Goal: Information Seeking & Learning: Learn about a topic

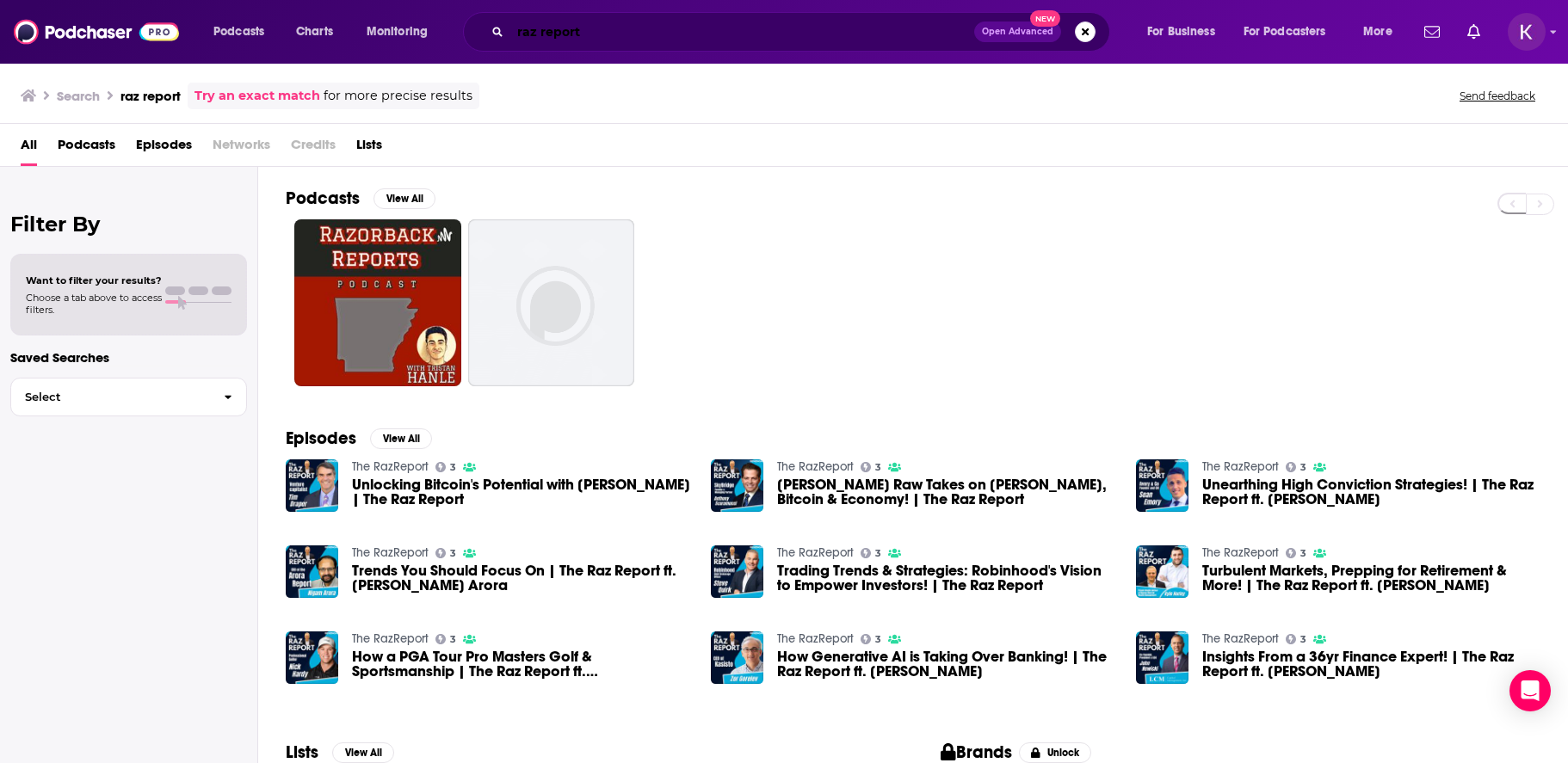
click at [624, 28] on input "raz report" at bounding box center [741, 32] width 464 height 27
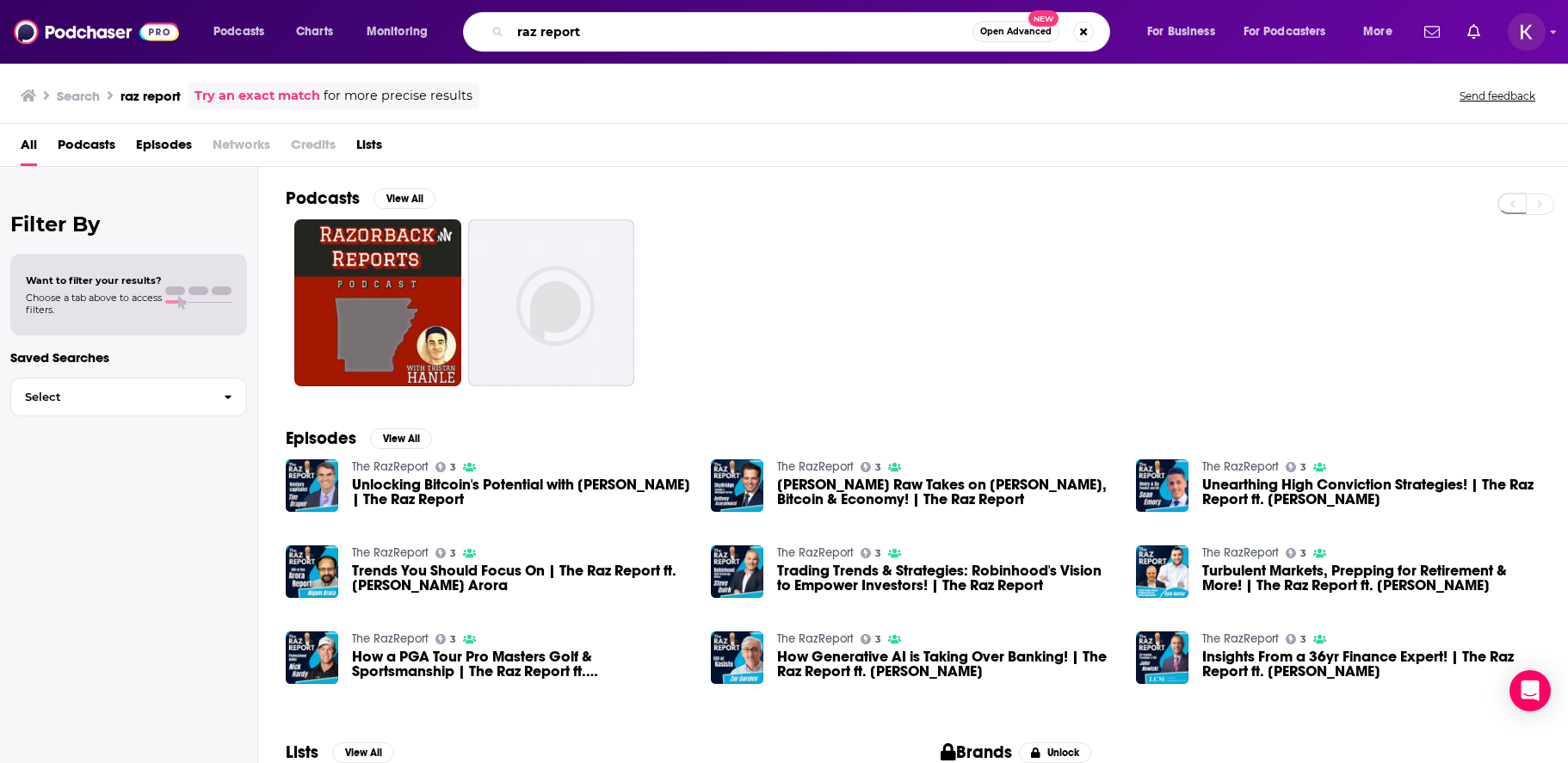
drag, startPoint x: 590, startPoint y: 32, endPoint x: 445, endPoint y: 29, distance: 145.0
click at [446, 29] on div "Podcasts Charts Monitoring raz report Open Advanced New For Business For Podcas…" at bounding box center [805, 32] width 1207 height 39
type input "value creators"
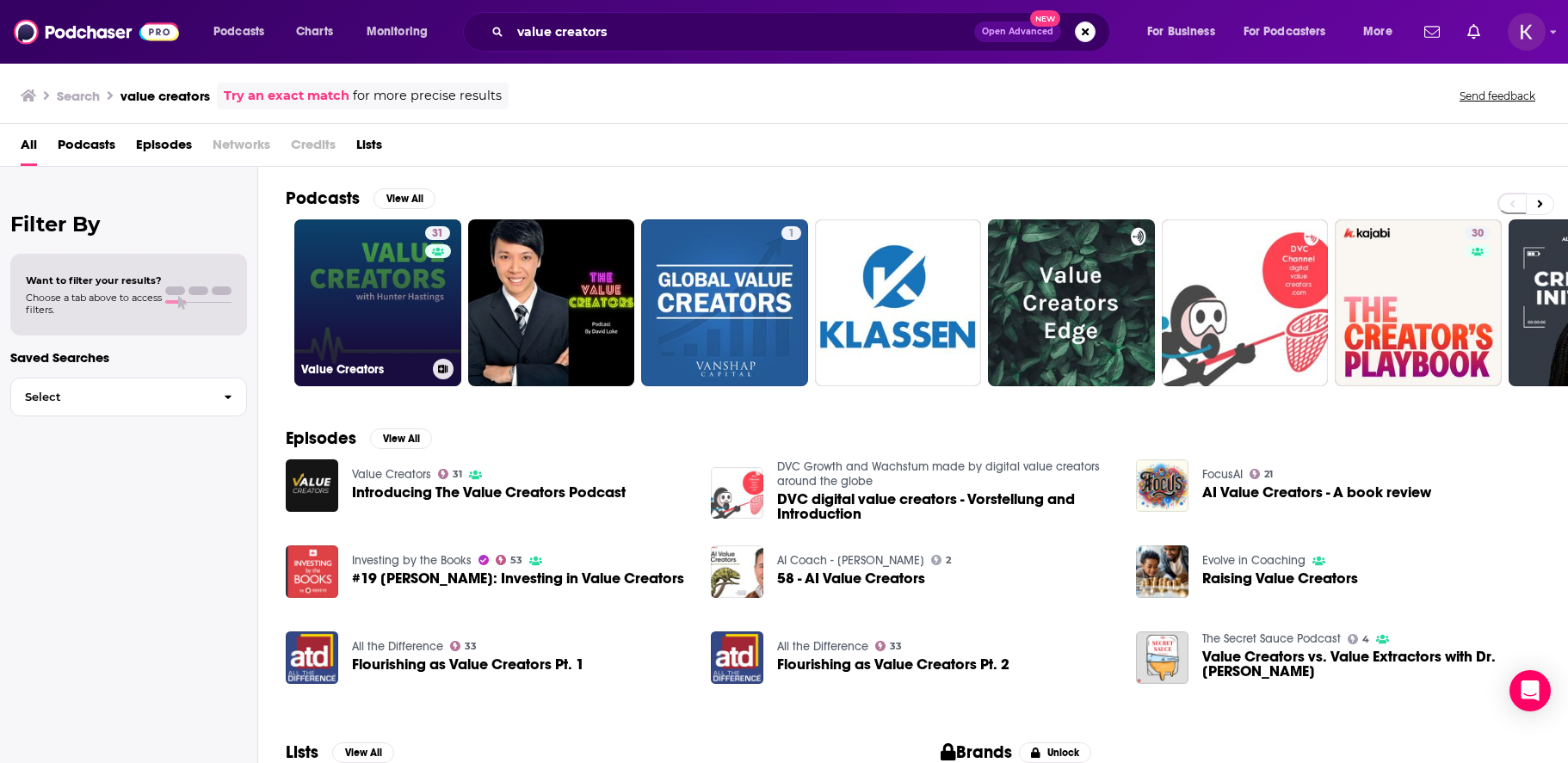
click at [400, 289] on link "31 Value Creators" at bounding box center [378, 302] width 167 height 166
